Goal: Transaction & Acquisition: Download file/media

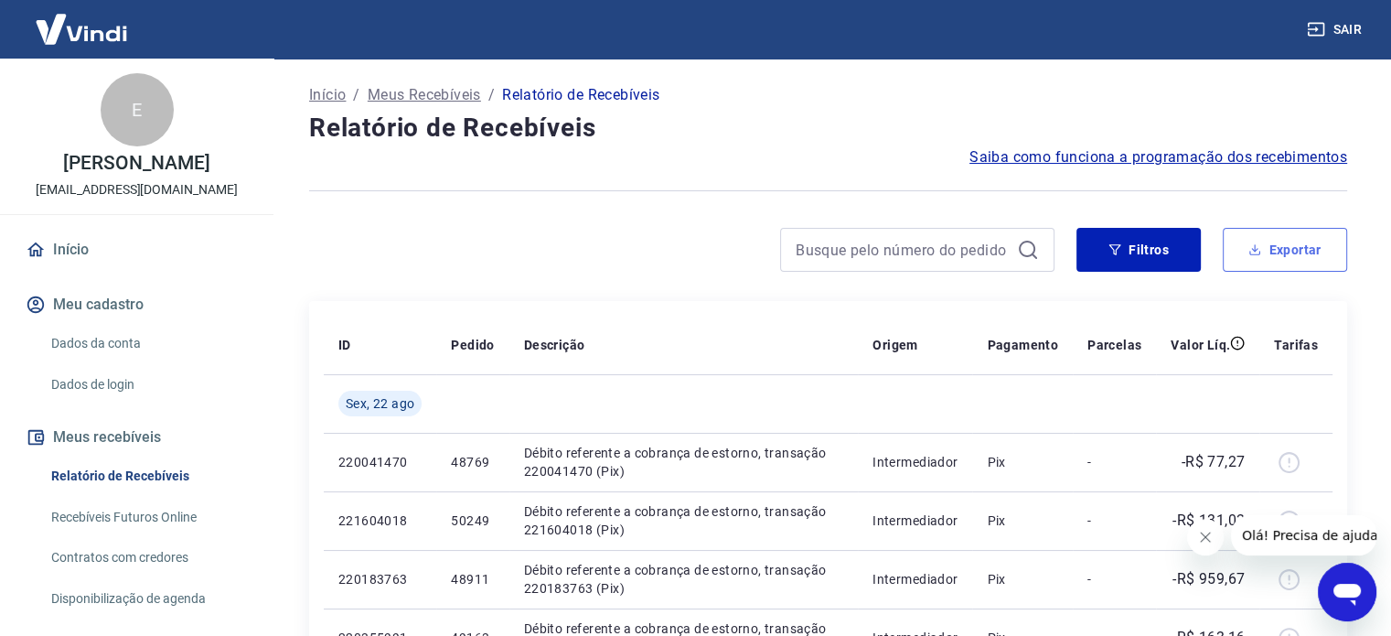
click at [1305, 241] on button "Exportar" at bounding box center [1285, 250] width 124 height 44
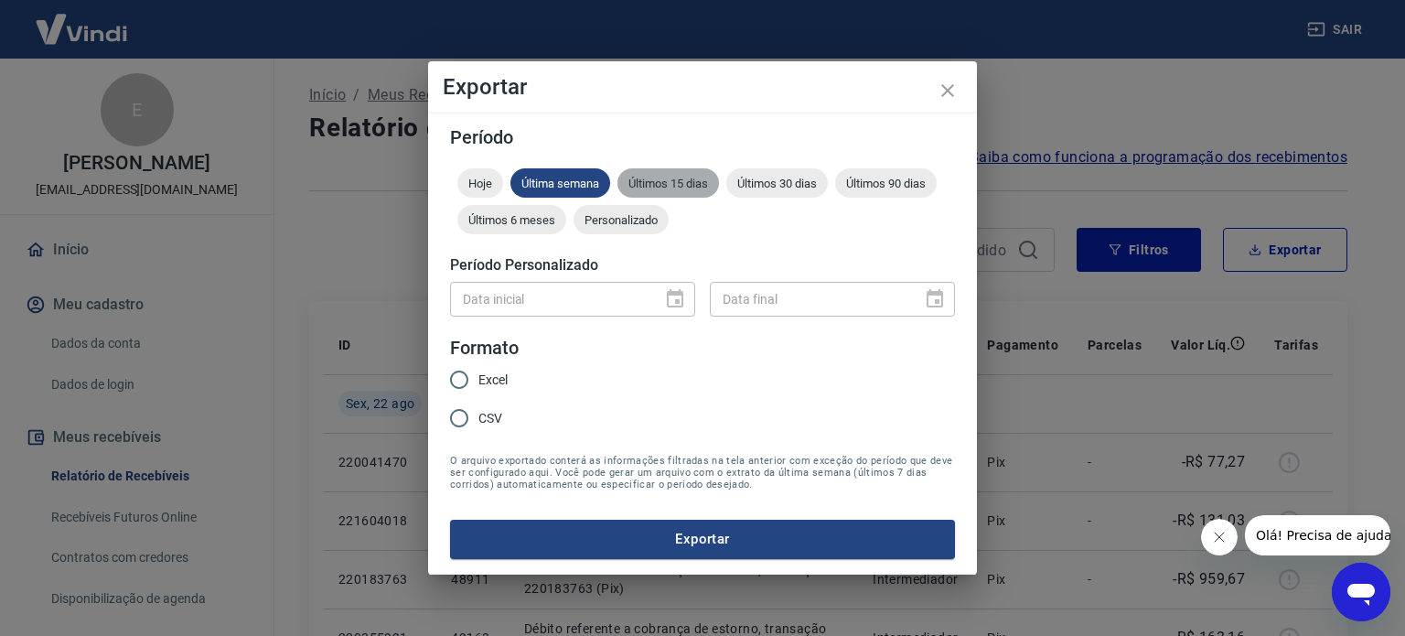
click at [669, 172] on div "Últimos 15 dias" at bounding box center [669, 182] width 102 height 29
click at [479, 379] on span "Excel" at bounding box center [492, 380] width 29 height 19
click at [478, 379] on input "Excel" at bounding box center [459, 379] width 38 height 38
radio input "true"
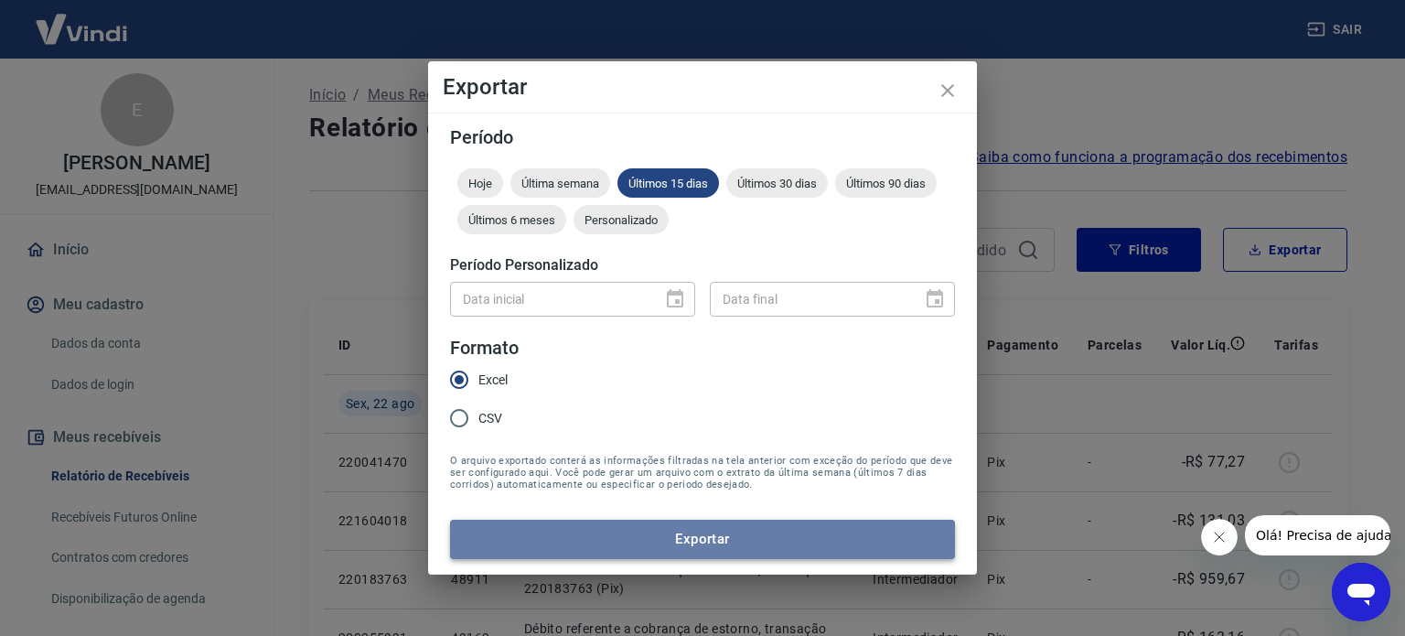
click at [578, 533] on button "Exportar" at bounding box center [702, 539] width 505 height 38
